Goal: Go to known website: Access a specific website the user already knows

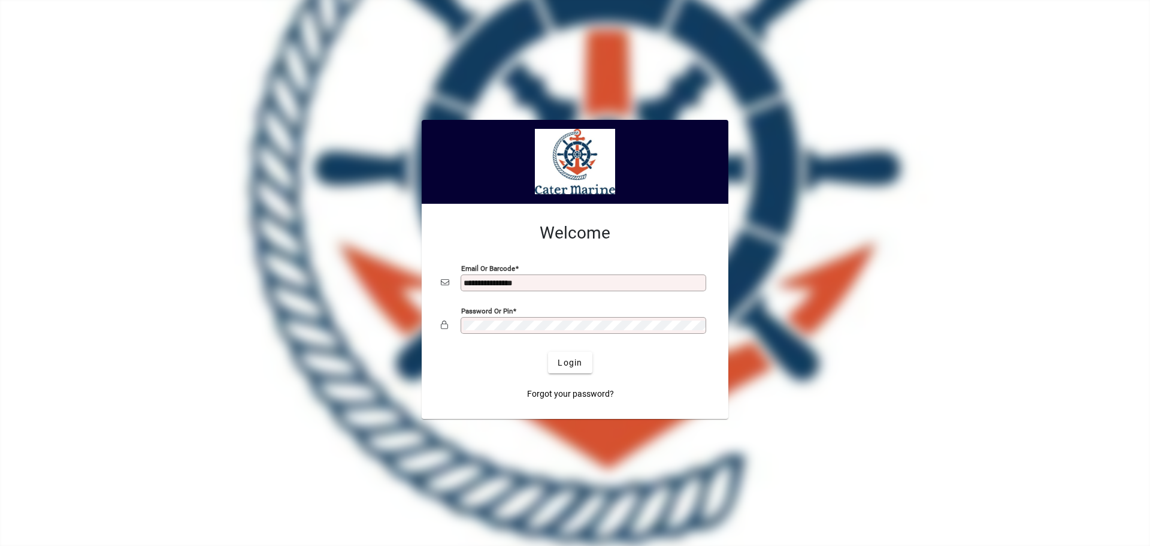
type input "**********"
click at [548, 352] on button "Login" at bounding box center [570, 363] width 44 height 22
